Goal: Transaction & Acquisition: Purchase product/service

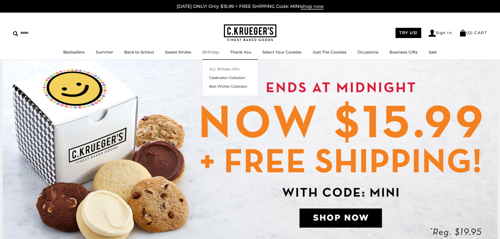
click at [220, 69] on link "ALL Birthday Gifts" at bounding box center [229, 69] width 55 height 6
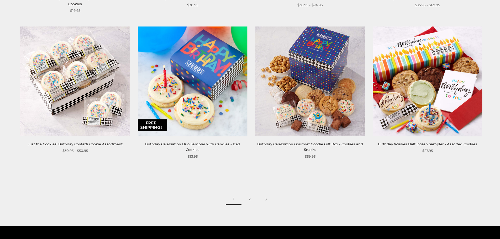
scroll to position [787, 0]
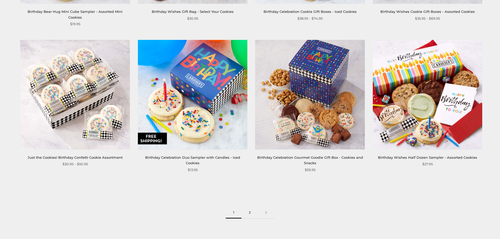
click at [251, 207] on link "2" at bounding box center [249, 213] width 17 height 12
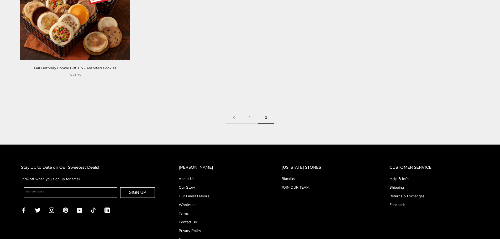
scroll to position [446, 0]
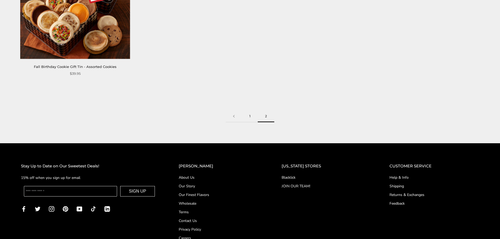
click at [250, 116] on link "1" at bounding box center [250, 116] width 16 height 12
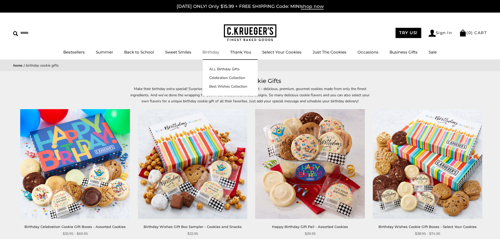
click at [211, 49] on li "Birthday ALL Birthday Gifts Celebration Collection Best Wishes Collection" at bounding box center [210, 52] width 17 height 7
click at [217, 71] on link "ALL Birthday Gifts" at bounding box center [229, 69] width 55 height 6
